Goal: Navigation & Orientation: Find specific page/section

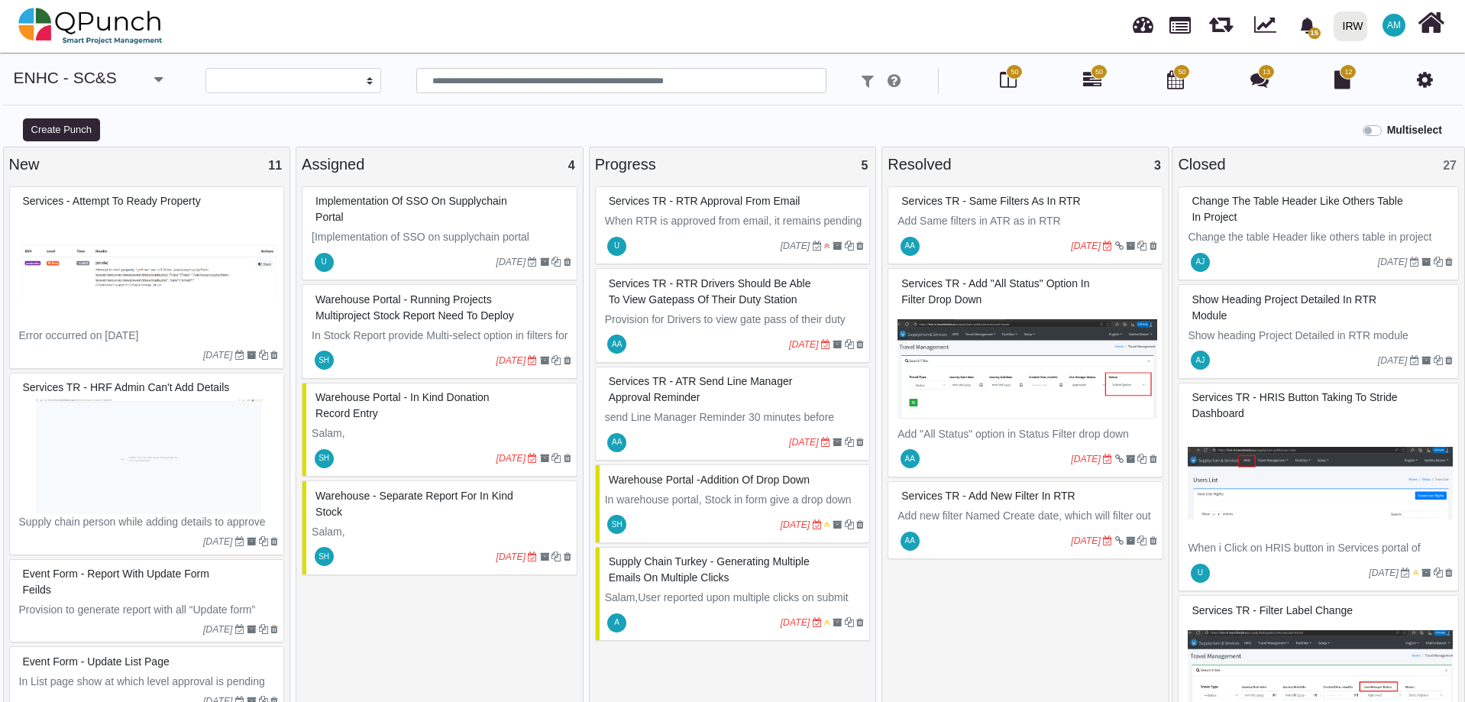
select select
click at [111, 24] on img at bounding box center [90, 26] width 144 height 46
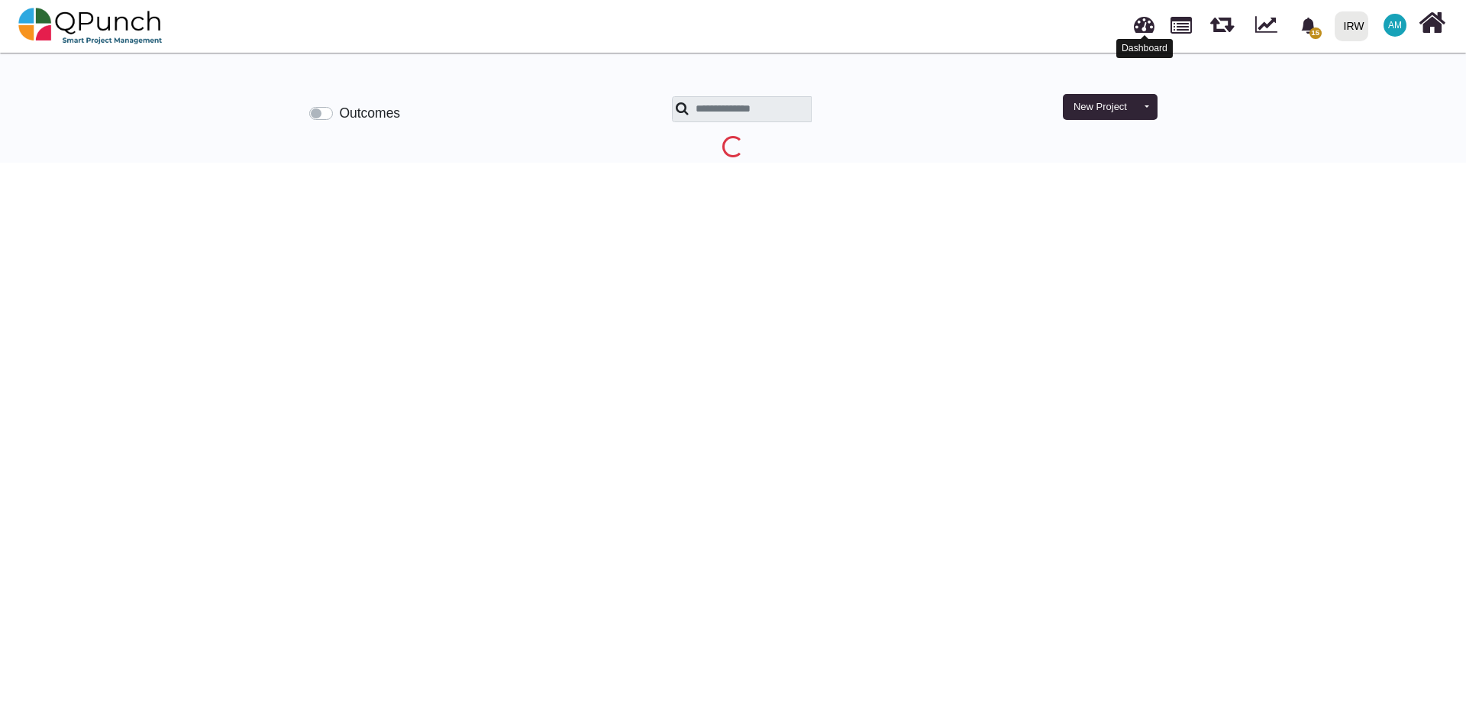
click at [1140, 27] on link at bounding box center [1144, 22] width 21 height 25
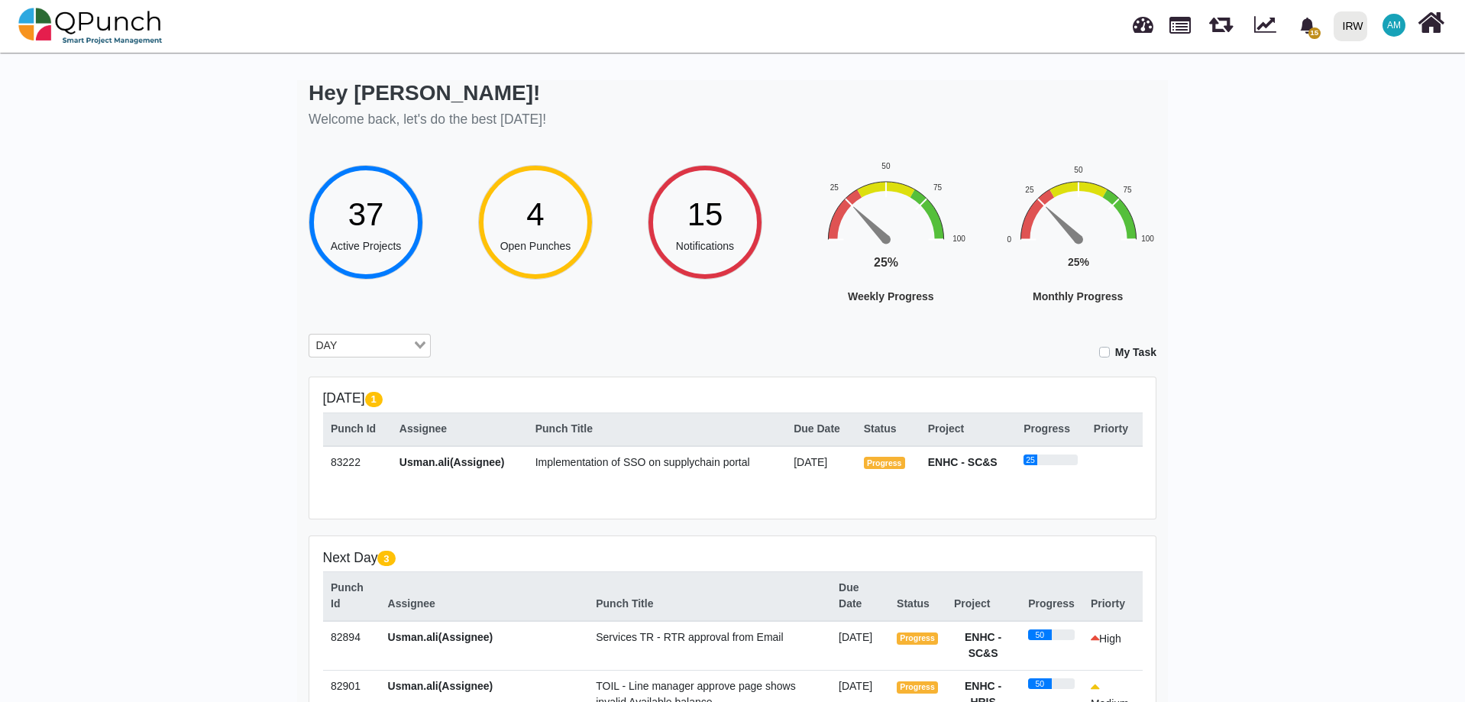
click at [1115, 351] on label "My Task" at bounding box center [1135, 352] width 41 height 16
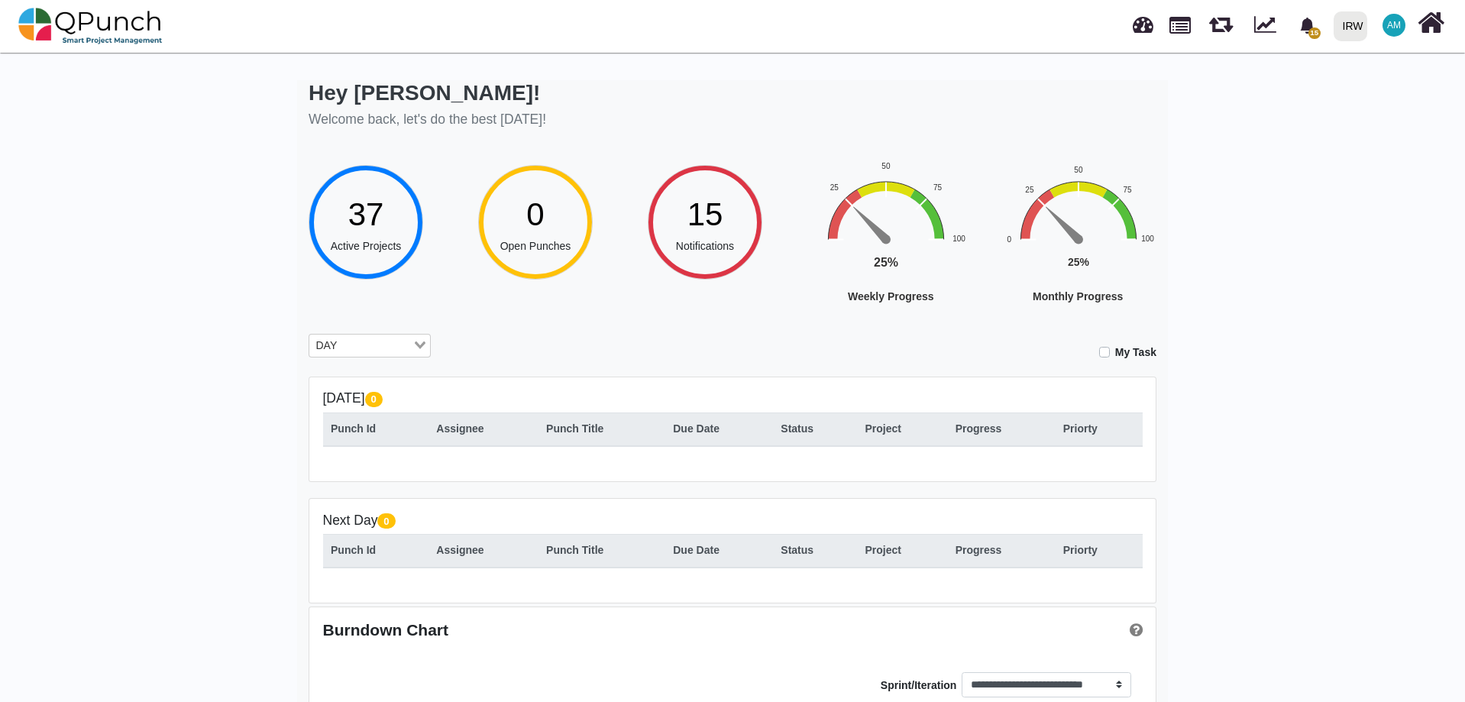
click at [1115, 352] on label "My Task" at bounding box center [1135, 352] width 41 height 16
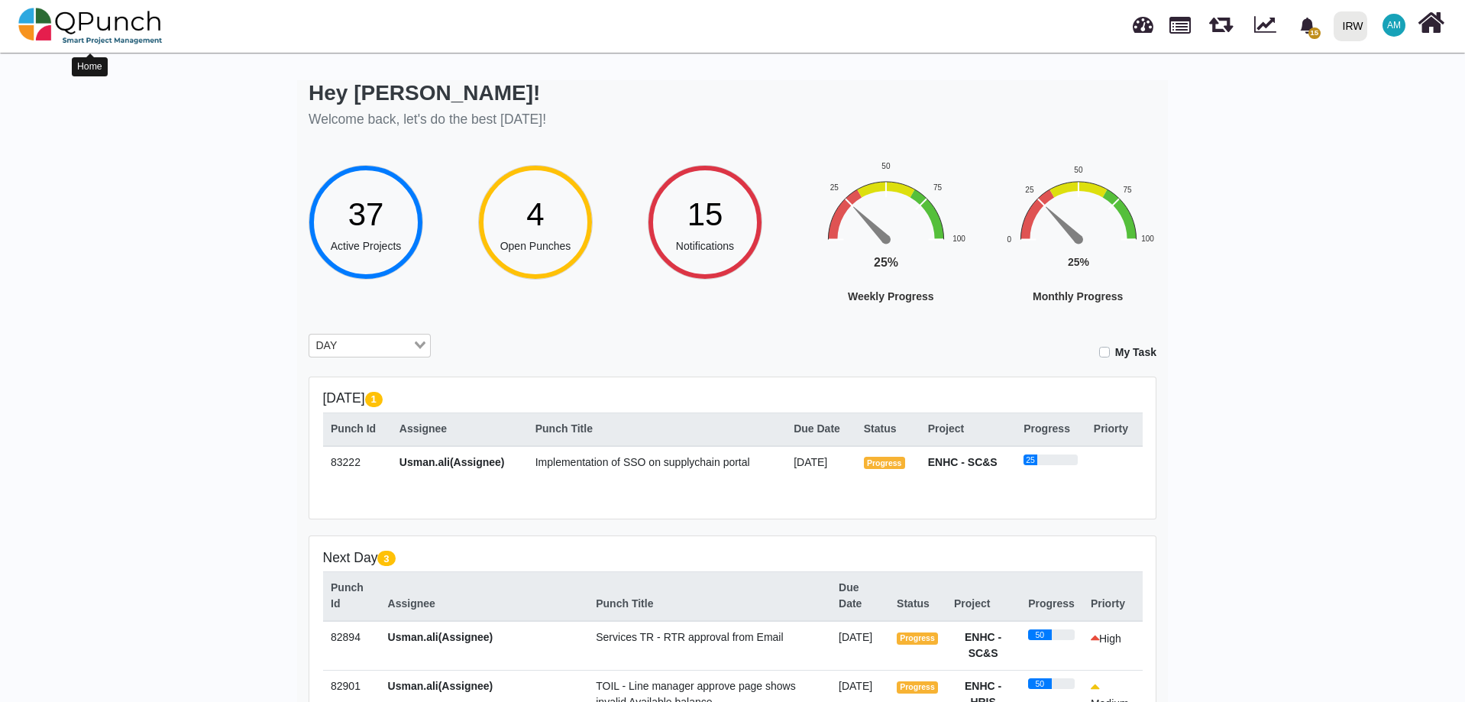
click at [118, 21] on img at bounding box center [90, 26] width 144 height 46
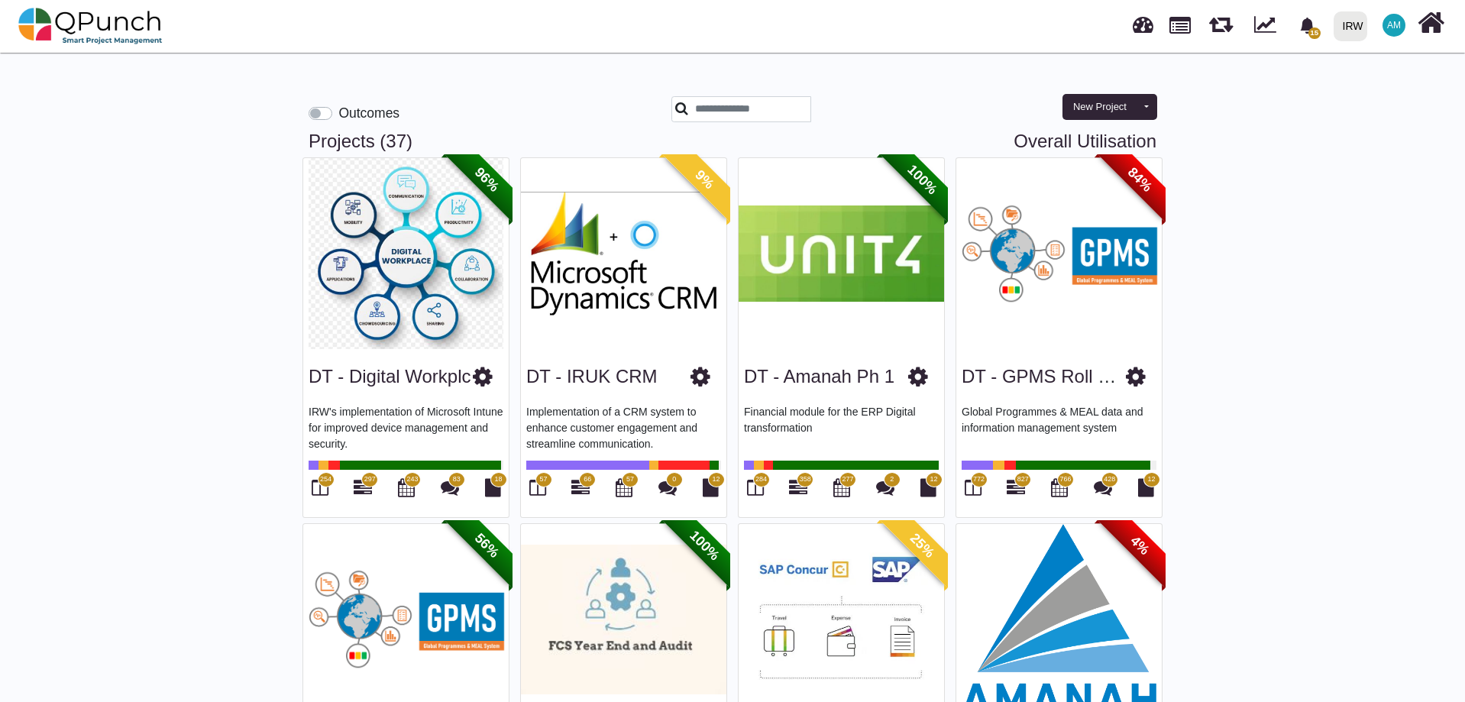
drag, startPoint x: 667, startPoint y: 380, endPoint x: 525, endPoint y: 372, distance: 142.3
click at [525, 372] on div "DT - IRUK CRM Implementation of a CRM system to enhance customer engagement and…" at bounding box center [623, 433] width 205 height 168
copy link "DT - IRUK CRM"
